Goal: Task Accomplishment & Management: Manage account settings

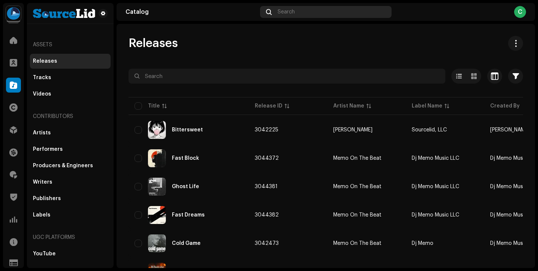
click at [301, 6] on div "Search" at bounding box center [325, 12] width 131 height 12
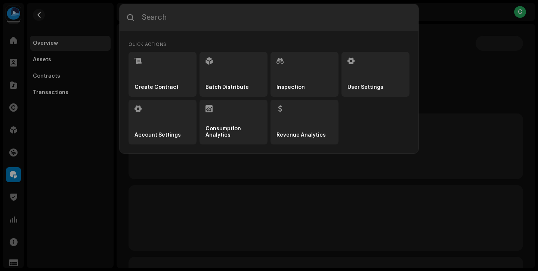
type input "7705553178833"
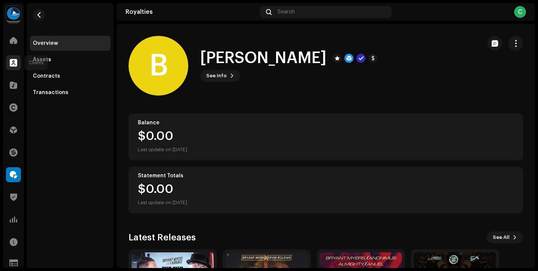
click at [10, 63] on span at bounding box center [13, 63] width 7 height 6
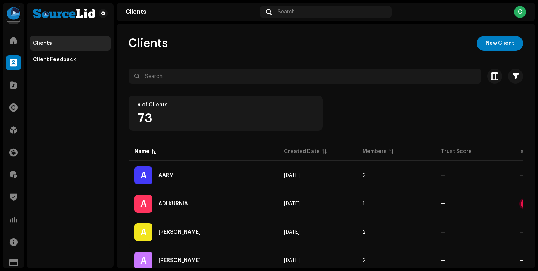
click at [320, 18] on div "Clients Search C" at bounding box center [325, 12] width 418 height 18
click at [314, 13] on div "Search" at bounding box center [325, 12] width 131 height 12
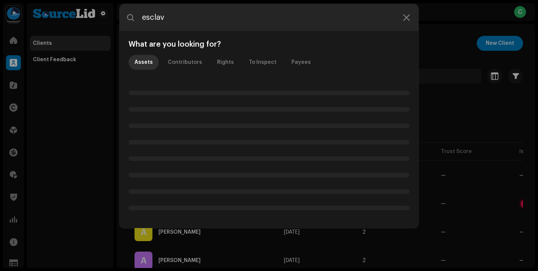
type input "esclava"
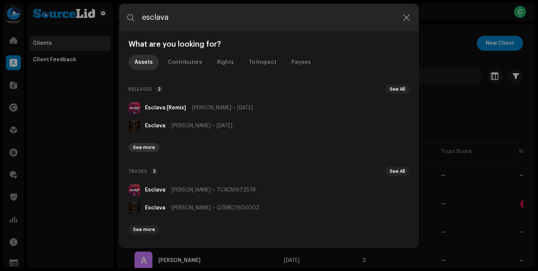
click at [147, 149] on span "See more" at bounding box center [144, 147] width 22 height 6
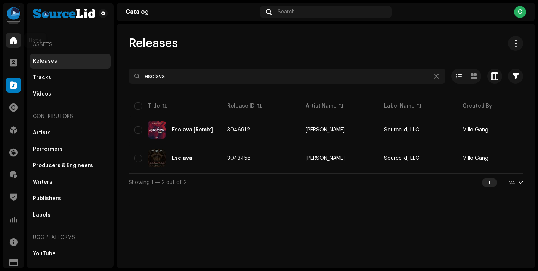
click at [19, 44] on div at bounding box center [13, 40] width 15 height 15
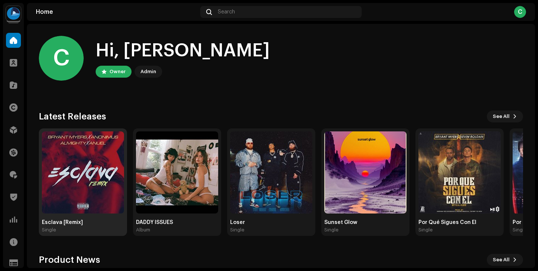
click at [104, 227] on div "Single" at bounding box center [83, 230] width 82 height 6
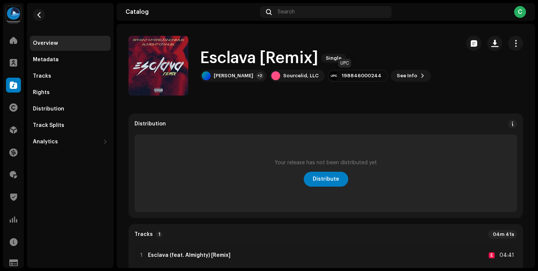
click at [348, 76] on div "198846000244" at bounding box center [361, 76] width 40 height 6
click at [292, 60] on h1 "Esclava [Remix]" at bounding box center [259, 58] width 118 height 17
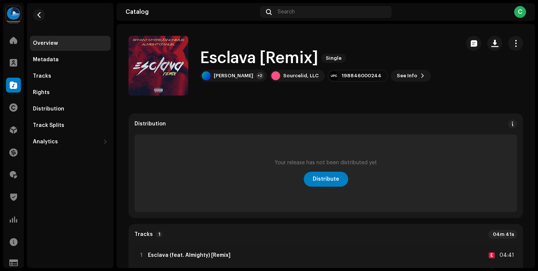
click at [266, 59] on h1 "Esclava [Remix]" at bounding box center [259, 58] width 118 height 17
click at [242, 56] on h1 "Esclava [Remix]" at bounding box center [259, 58] width 118 height 17
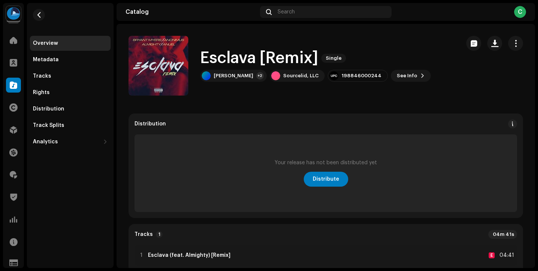
click at [242, 56] on h1 "Esclava [Remix]" at bounding box center [259, 58] width 118 height 17
click at [268, 55] on h1 "Esclava [Remix]" at bounding box center [259, 58] width 118 height 17
click at [512, 43] on span "button" at bounding box center [515, 43] width 7 height 6
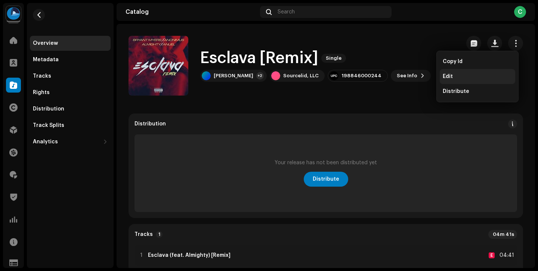
click at [468, 74] on div "Edit" at bounding box center [476, 77] width 69 height 6
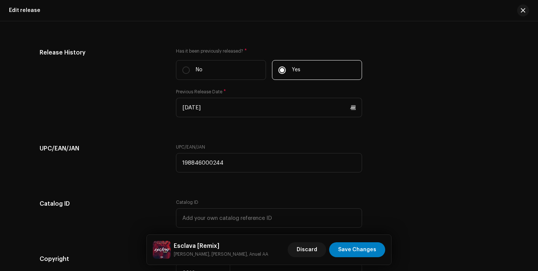
scroll to position [1201, 0]
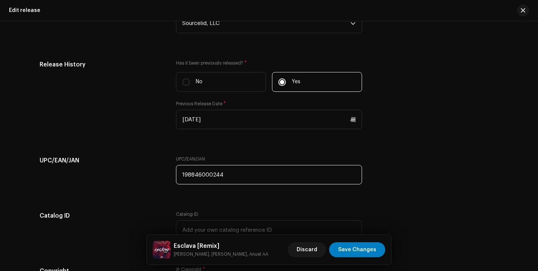
click at [255, 175] on input "198846000244" at bounding box center [269, 174] width 186 height 19
paste input "7705553178833"
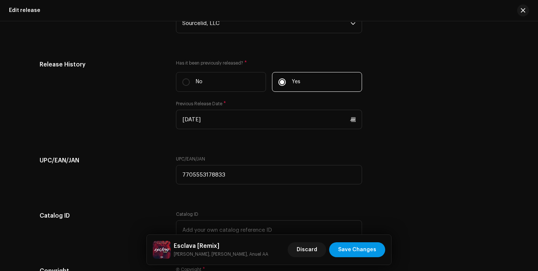
click at [352, 248] on span "Save Changes" at bounding box center [357, 249] width 38 height 15
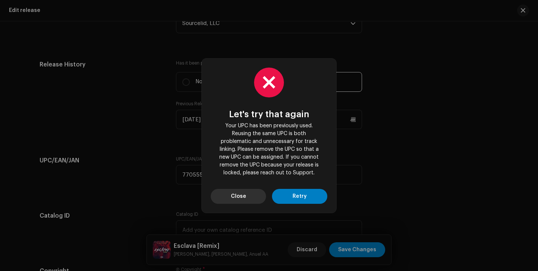
click at [246, 195] on button "Close" at bounding box center [238, 196] width 55 height 15
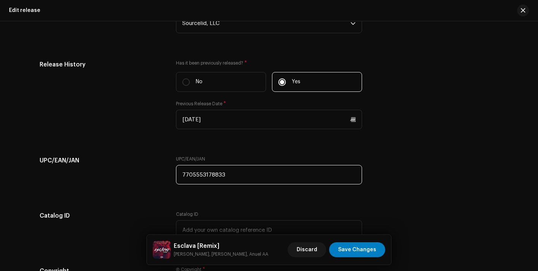
click at [237, 182] on input "7705553178833" at bounding box center [269, 174] width 186 height 19
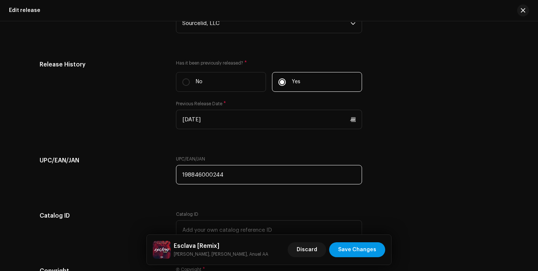
type input "198846000244"
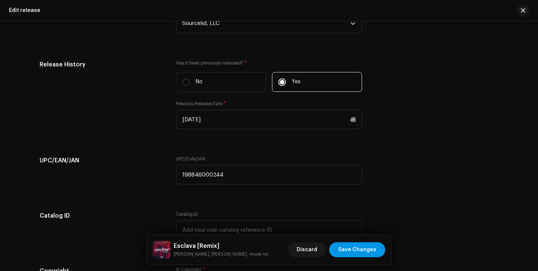
click at [356, 244] on span "Save Changes" at bounding box center [357, 249] width 38 height 15
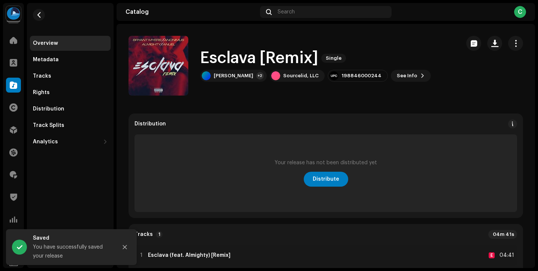
click at [274, 66] on h1 "Esclava [Remix]" at bounding box center [259, 58] width 118 height 17
click at [273, 62] on h1 "Esclava [Remix]" at bounding box center [259, 58] width 118 height 17
click at [249, 62] on h1 "Esclava [Remix]" at bounding box center [259, 58] width 118 height 17
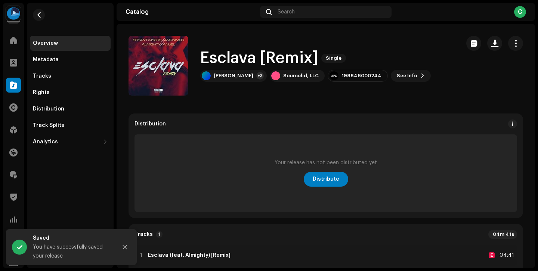
click at [249, 62] on h1 "Esclava [Remix]" at bounding box center [259, 58] width 118 height 17
click at [261, 59] on h1 "Esclava [Remix]" at bounding box center [259, 58] width 118 height 17
